Goal: Check status

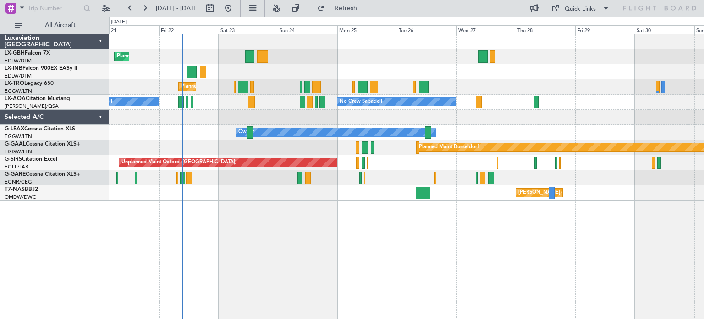
click at [323, 239] on div "Planned Maint Nice (Côte d'Azur Airport) Unplanned Maint Paris (Le Bourget) Pla…" at bounding box center [406, 175] width 595 height 285
click at [384, 168] on div "Unplanned Maint Oxford ([GEOGRAPHIC_DATA])" at bounding box center [406, 162] width 595 height 15
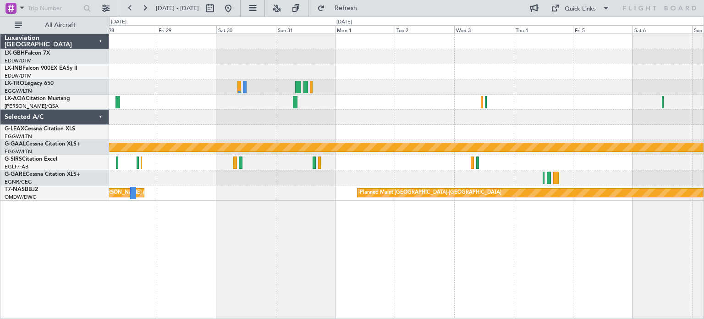
click at [703, 266] on div "Planned Maint Dusseldorf No Crew Sabadell Owner Planned Maint Dusseldorf Planne…" at bounding box center [406, 175] width 595 height 285
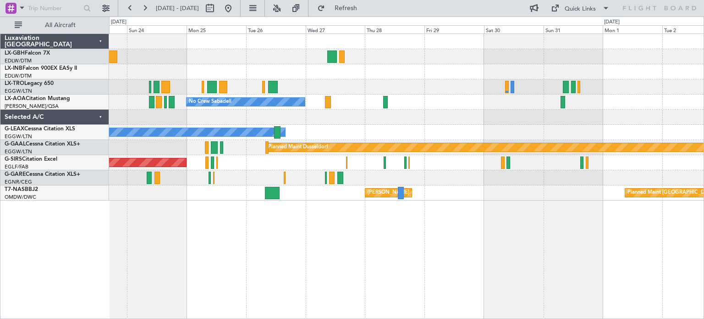
click at [544, 288] on div "Planned Maint Nice (Côte d'Azur Airport) Planned Maint London (Luton) No Crew S…" at bounding box center [406, 175] width 595 height 285
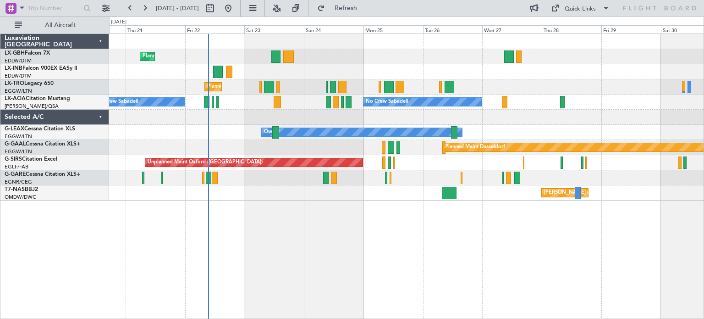
click at [277, 238] on div "Planned Maint Nice ([GEOGRAPHIC_DATA]) Unplanned Maint [GEOGRAPHIC_DATA] ([GEOG…" at bounding box center [406, 175] width 595 height 285
